Goal: Task Accomplishment & Management: Manage account settings

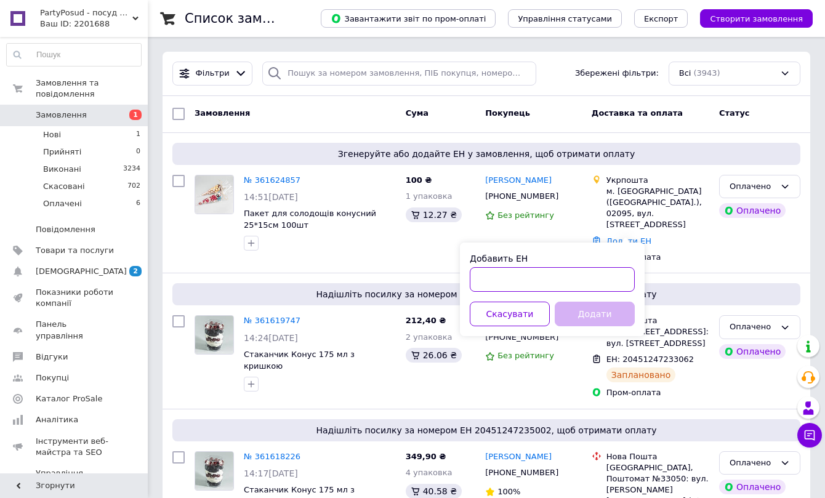
click at [597, 280] on input "Добавить ЕН" at bounding box center [552, 279] width 165 height 25
paste input "0505368906446"
type input "0505368906446"
click at [581, 317] on button "Додати" at bounding box center [595, 314] width 80 height 25
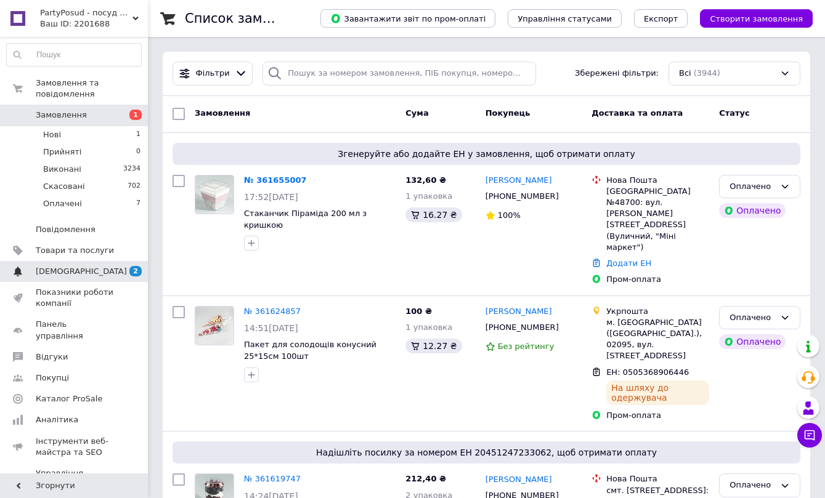
click at [71, 266] on span "[DEMOGRAPHIC_DATA]" at bounding box center [81, 271] width 91 height 11
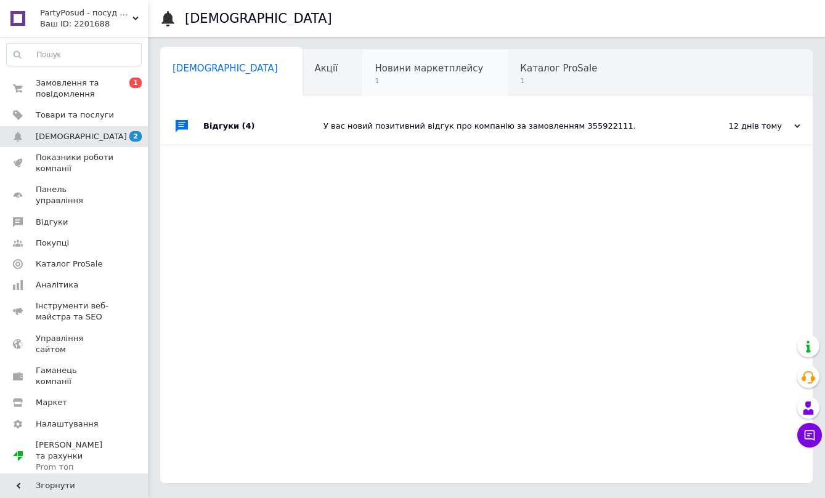
click at [400, 76] on span "1" at bounding box center [428, 80] width 108 height 9
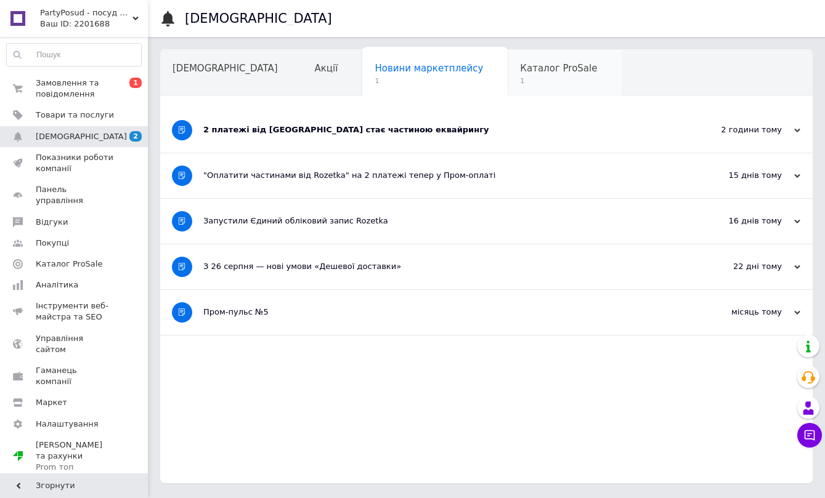
click at [507, 76] on div "Каталог ProSale 1" at bounding box center [564, 73] width 114 height 47
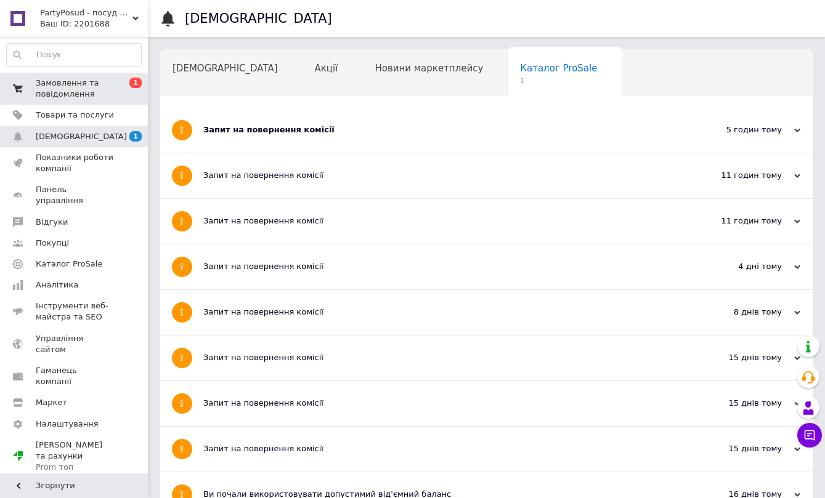
click at [56, 95] on span "Замовлення та повідомлення" at bounding box center [75, 89] width 78 height 22
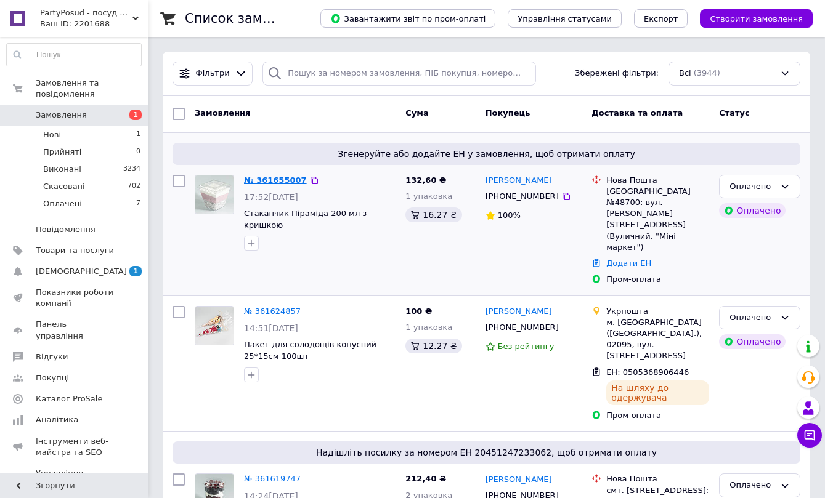
click at [282, 182] on link "№ 361655007" at bounding box center [275, 180] width 63 height 9
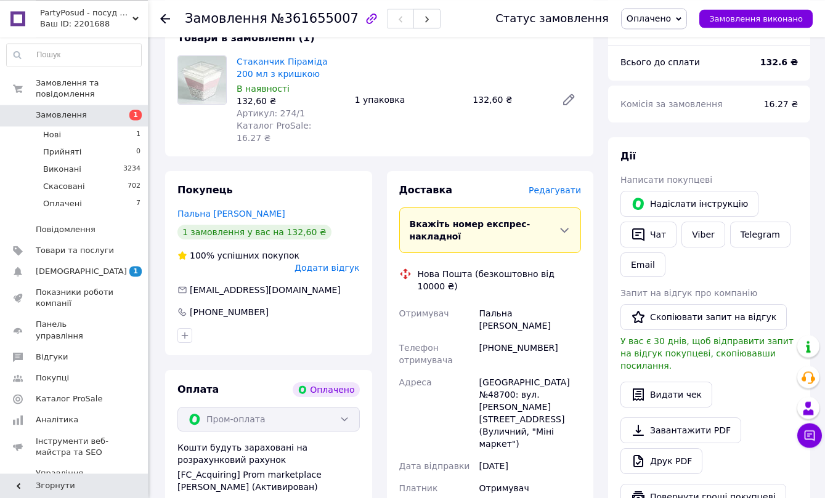
scroll to position [126, 0]
drag, startPoint x: 493, startPoint y: 299, endPoint x: 539, endPoint y: 304, distance: 46.5
click at [539, 336] on div "[PHONE_NUMBER]" at bounding box center [530, 353] width 107 height 34
copy div "0971172336"
drag, startPoint x: 551, startPoint y: 275, endPoint x: 470, endPoint y: 273, distance: 80.7
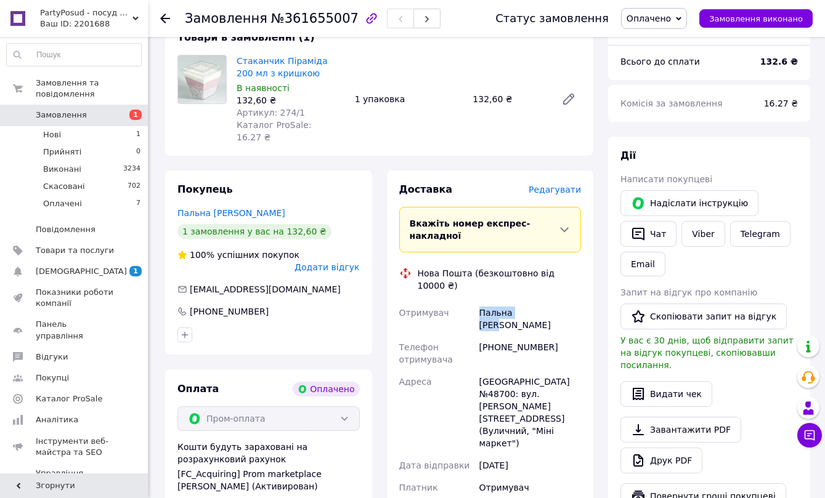
click at [470, 302] on div "Отримувач Пальна [PERSON_NAME] Телефон отримувача [PHONE_NUMBER] [PERSON_NAME][…" at bounding box center [490, 418] width 187 height 232
copy div "Отримувач Пальна [PERSON_NAME]"
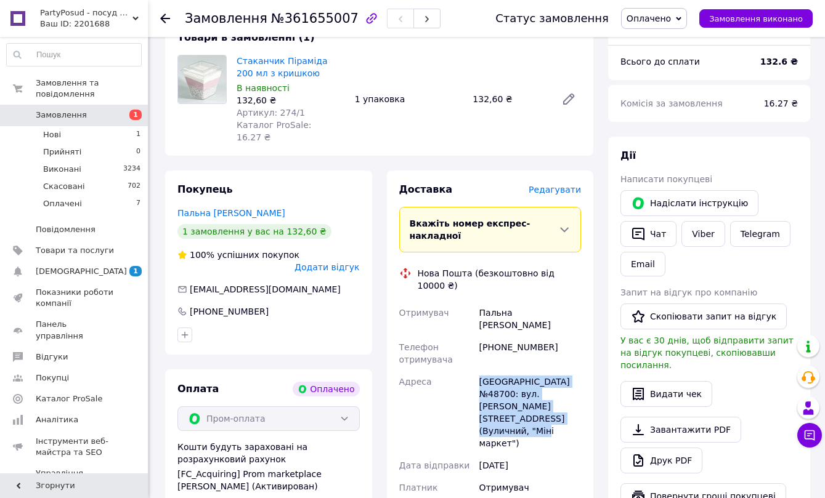
drag, startPoint x: 543, startPoint y: 369, endPoint x: 430, endPoint y: 319, distance: 123.8
click at [476, 329] on div "Отримувач Пальна [PERSON_NAME] Телефон отримувача [PHONE_NUMBER] [PERSON_NAME][…" at bounding box center [490, 418] width 187 height 232
copy div "Адреса [GEOGRAPHIC_DATA], Поштомат №48700: вул. [PERSON_NAME][STREET_ADDRESS] (…"
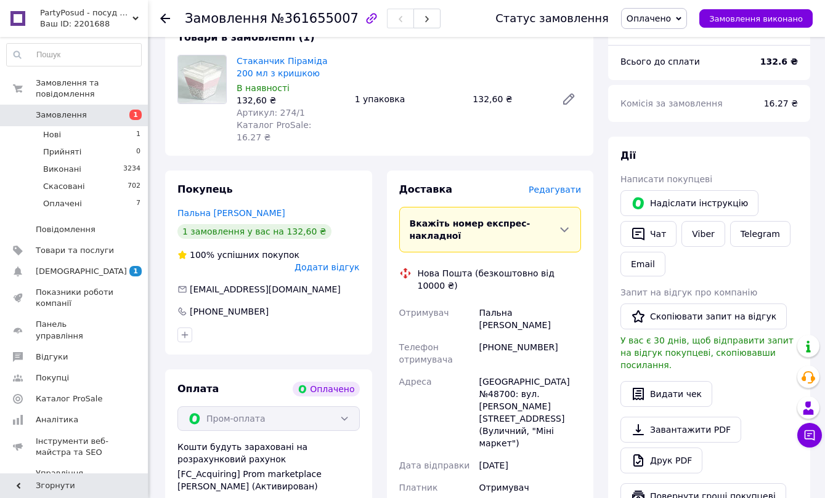
click at [496, 129] on div "Стаканчик Піраміда 200 мл з кришкою В наявності 132,60 ₴ Артикул: 274/1 Каталог…" at bounding box center [409, 99] width 354 height 94
click at [99, 110] on span "Замовлення" at bounding box center [75, 115] width 78 height 11
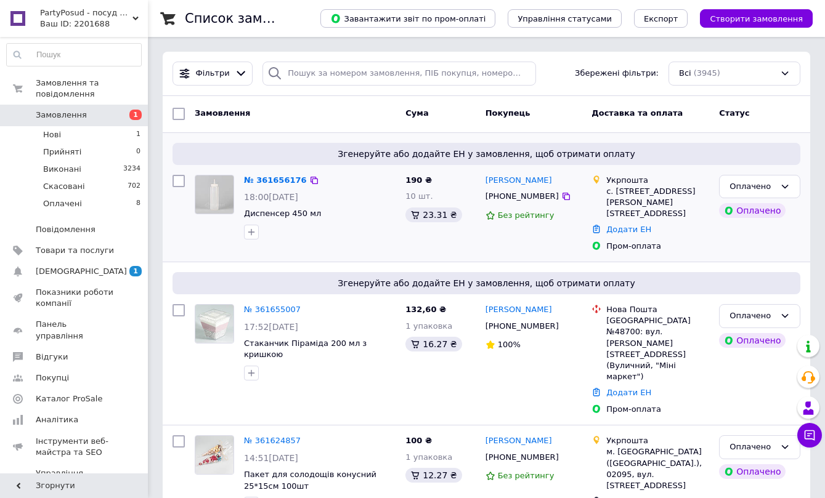
drag, startPoint x: 511, startPoint y: 127, endPoint x: 408, endPoint y: 148, distance: 105.0
click at [506, 128] on div "Замовлення Cума Покупець Доставка та оплата Статус" at bounding box center [486, 114] width 647 height 37
click at [266, 179] on link "№ 361656176" at bounding box center [275, 180] width 63 height 9
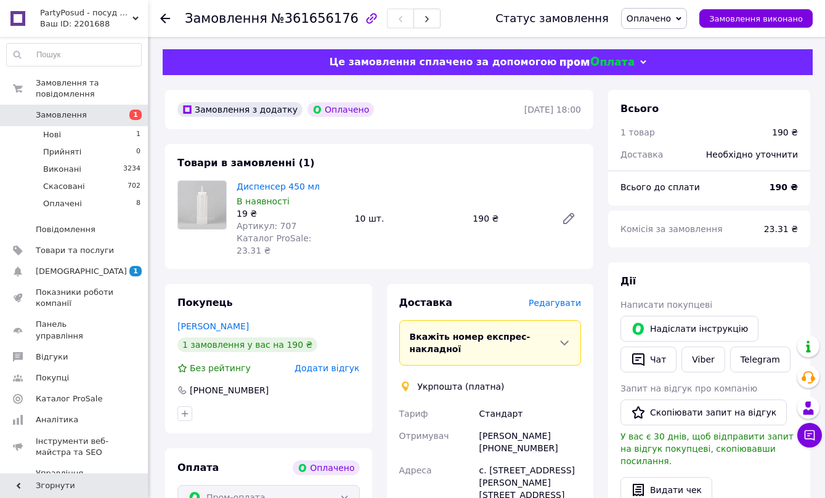
drag, startPoint x: 494, startPoint y: 425, endPoint x: 539, endPoint y: 429, distance: 45.2
click at [547, 432] on div "[PERSON_NAME] [PHONE_NUMBER]" at bounding box center [530, 442] width 107 height 34
copy div "0983531459"
drag, startPoint x: 522, startPoint y: 408, endPoint x: 454, endPoint y: 400, distance: 68.9
click at [477, 425] on div "[PERSON_NAME] [PHONE_NUMBER]" at bounding box center [530, 442] width 107 height 34
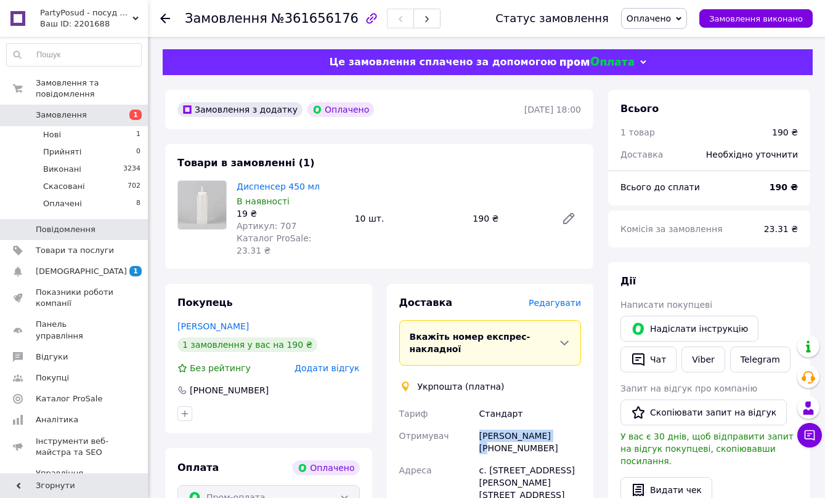
copy div "[PERSON_NAME]"
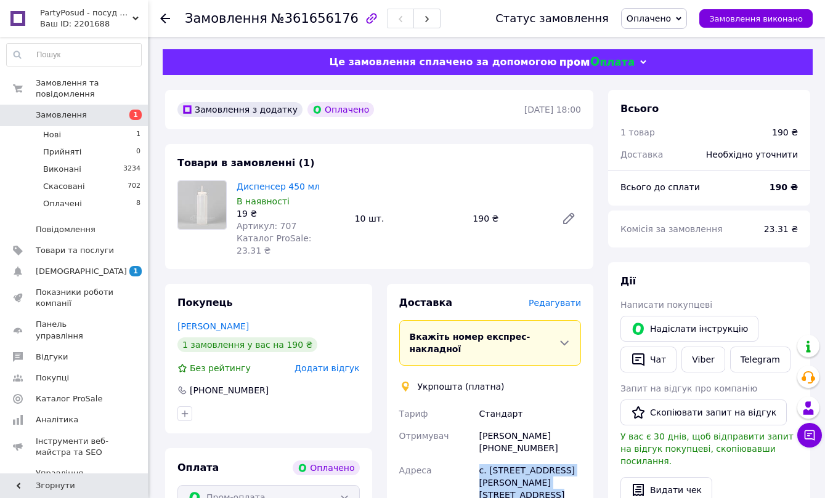
drag, startPoint x: 581, startPoint y: 458, endPoint x: 473, endPoint y: 442, distance: 109.0
click at [473, 442] on div "[PERSON_NAME] [PERSON_NAME] [PHONE_NUMBER] [PERSON_NAME] [STREET_ADDRESS] [PERS…" at bounding box center [490, 483] width 187 height 160
copy div "Адреса с. [STREET_ADDRESS] [PERSON_NAME][STREET_ADDRESS]"
click at [525, 164] on div "Товари в замовленні (1) Диспенсер 450 мл В наявності 19 ₴ Артикул: 707 Каталог …" at bounding box center [379, 206] width 428 height 125
